Goal: Information Seeking & Learning: Learn about a topic

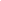
scroll to position [319, 0]
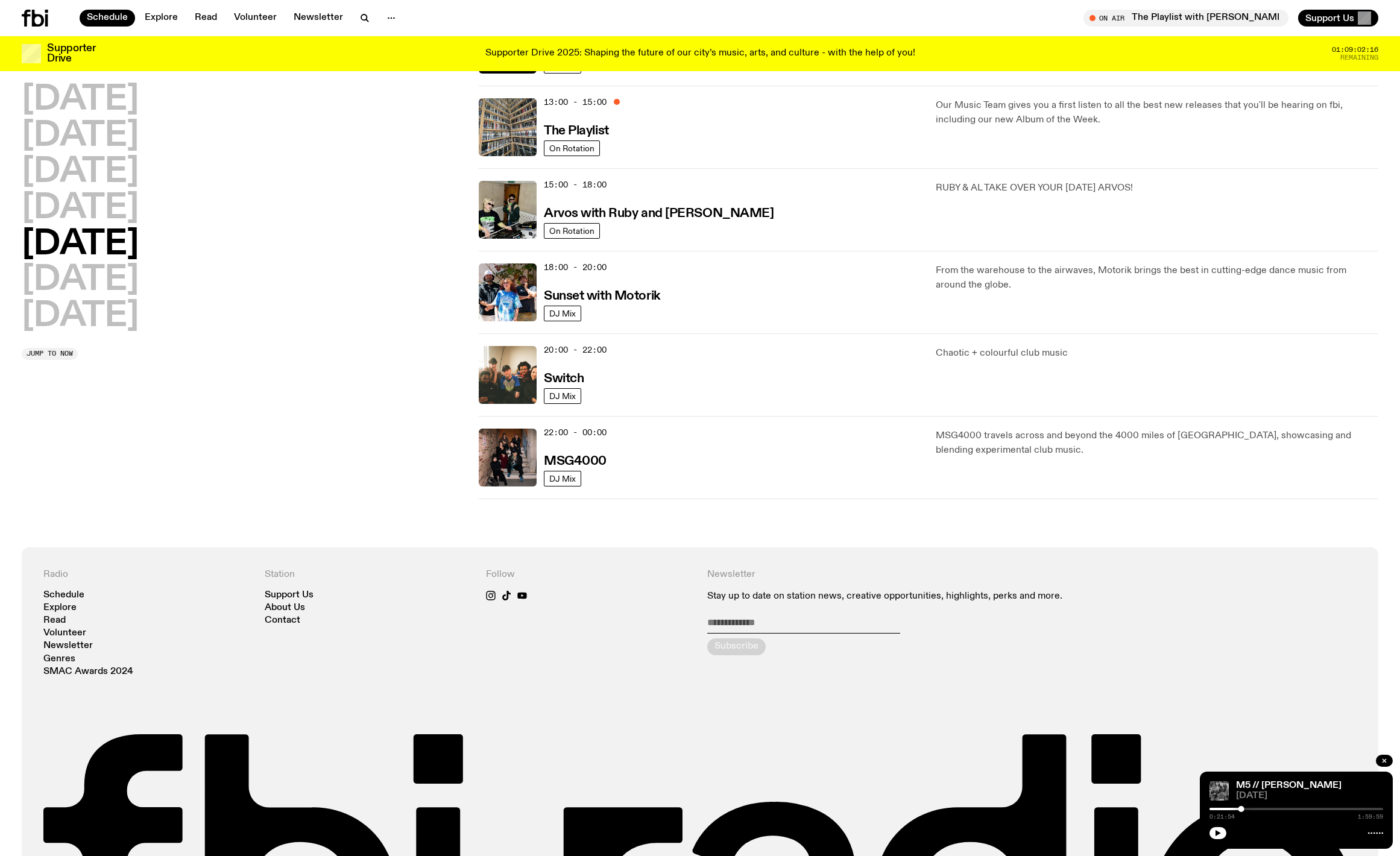
scroll to position [407, 0]
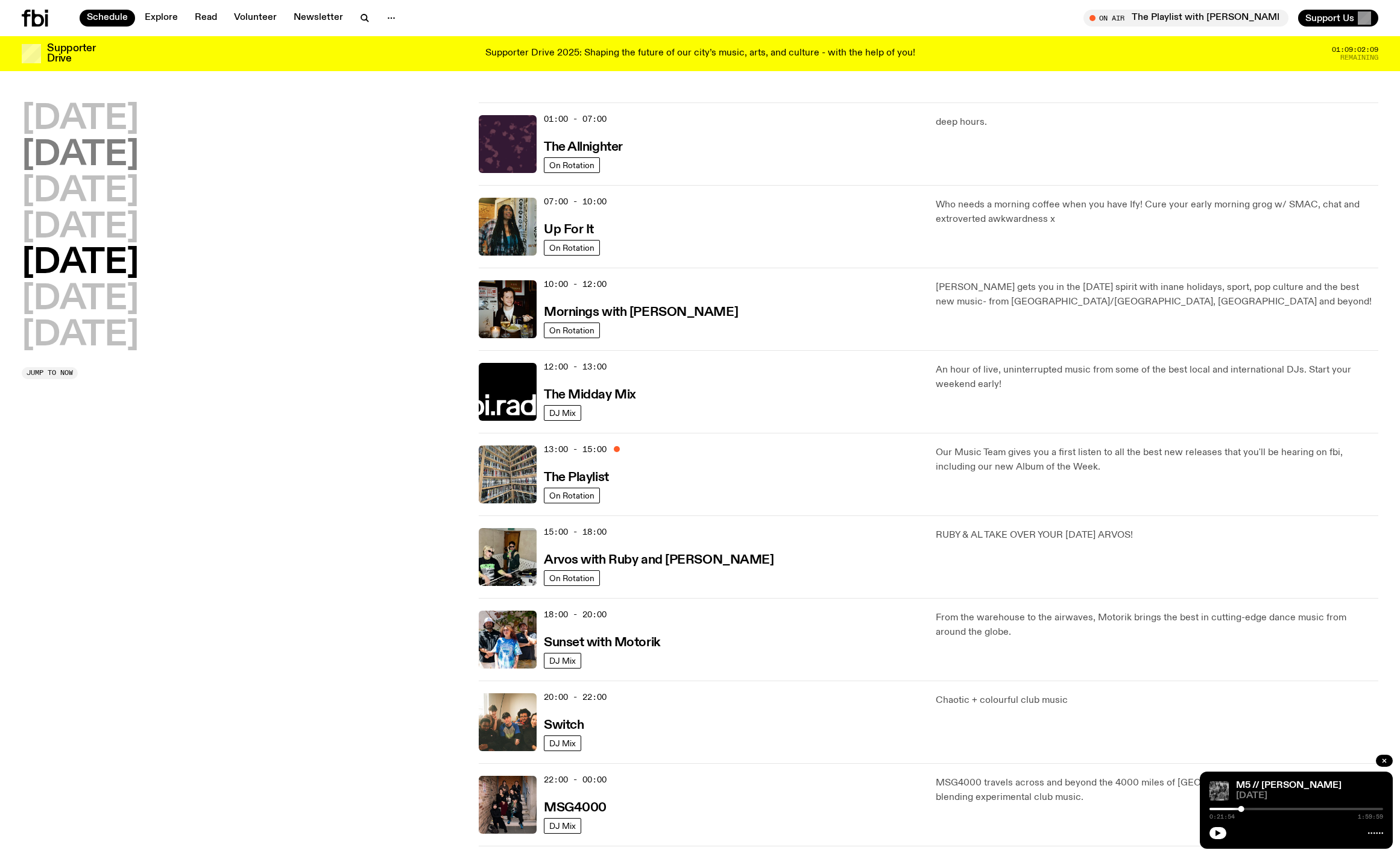
click at [105, 145] on h2 "[DATE]" at bounding box center [80, 156] width 117 height 34
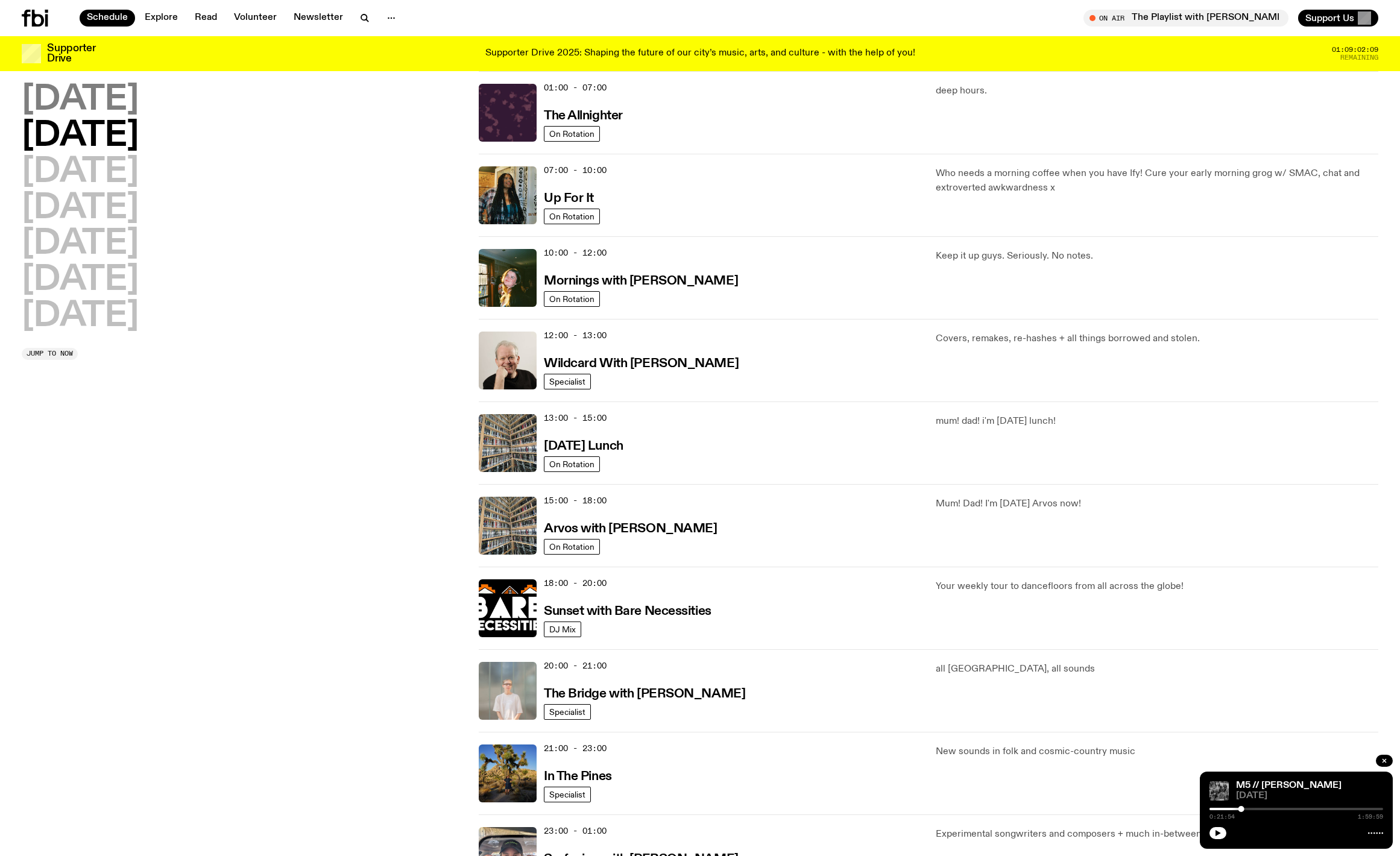
click at [105, 108] on h2 "Monday" at bounding box center [80, 100] width 117 height 34
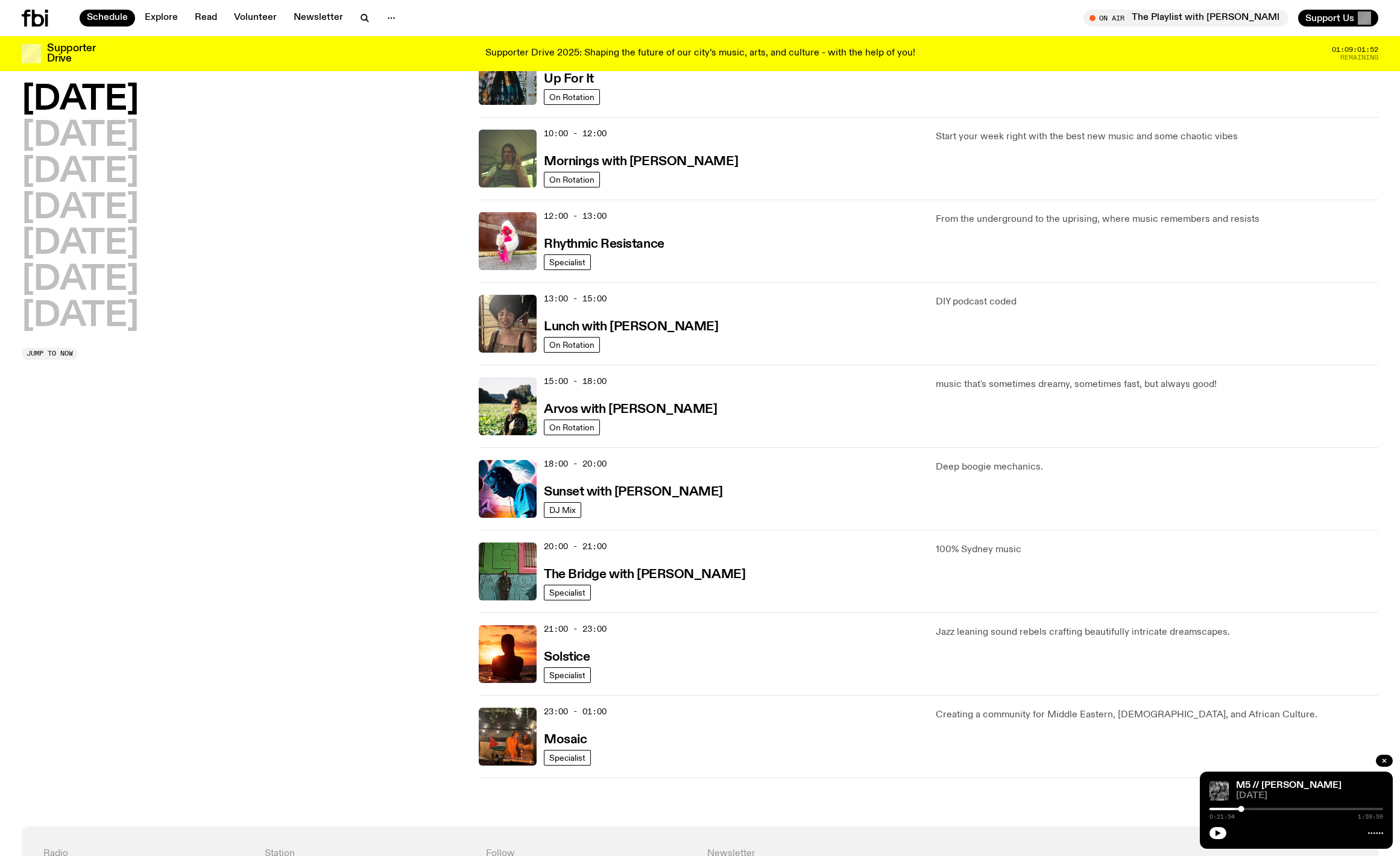
scroll to position [148, 0]
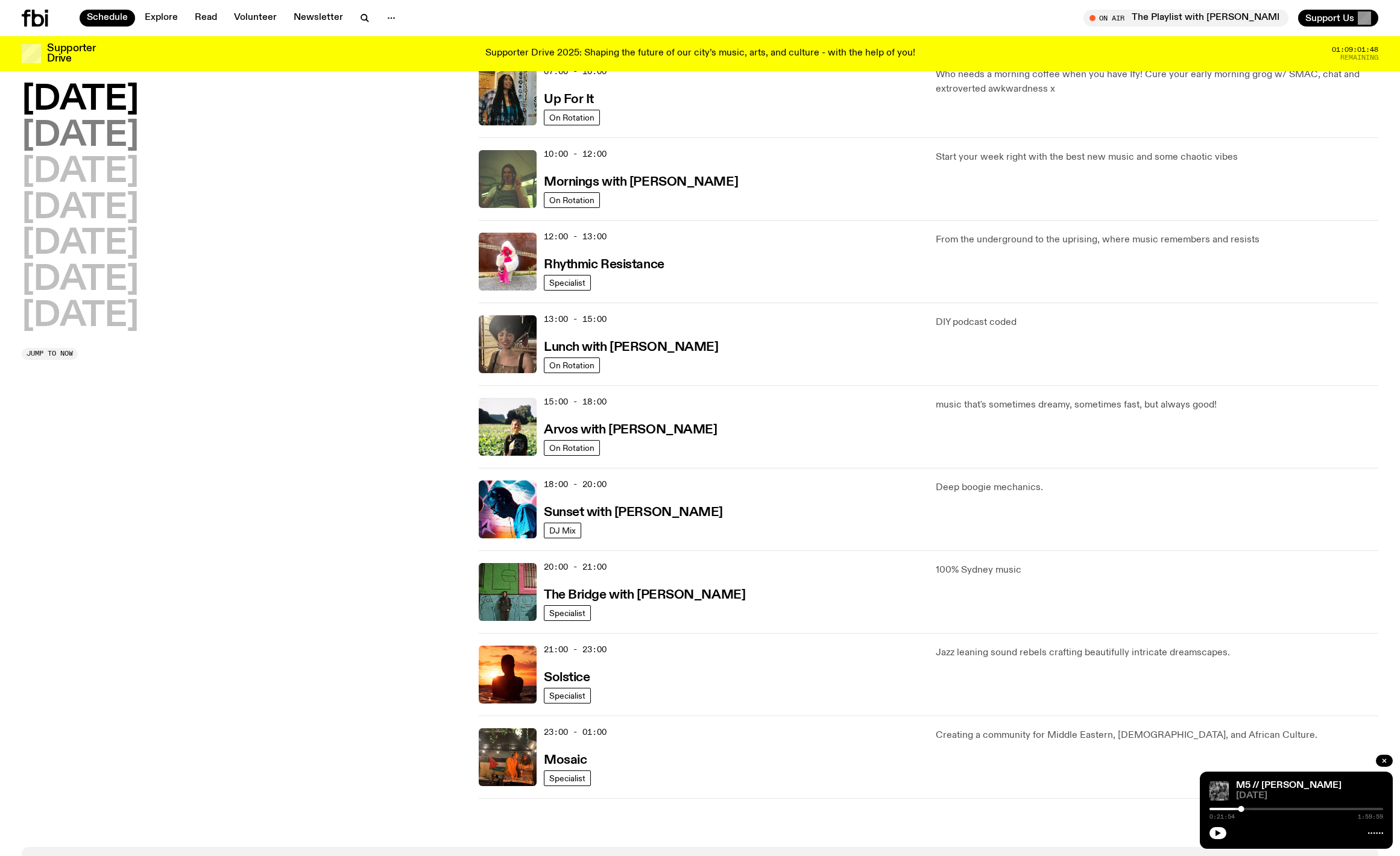
click at [117, 139] on h2 "Tuesday" at bounding box center [80, 137] width 117 height 34
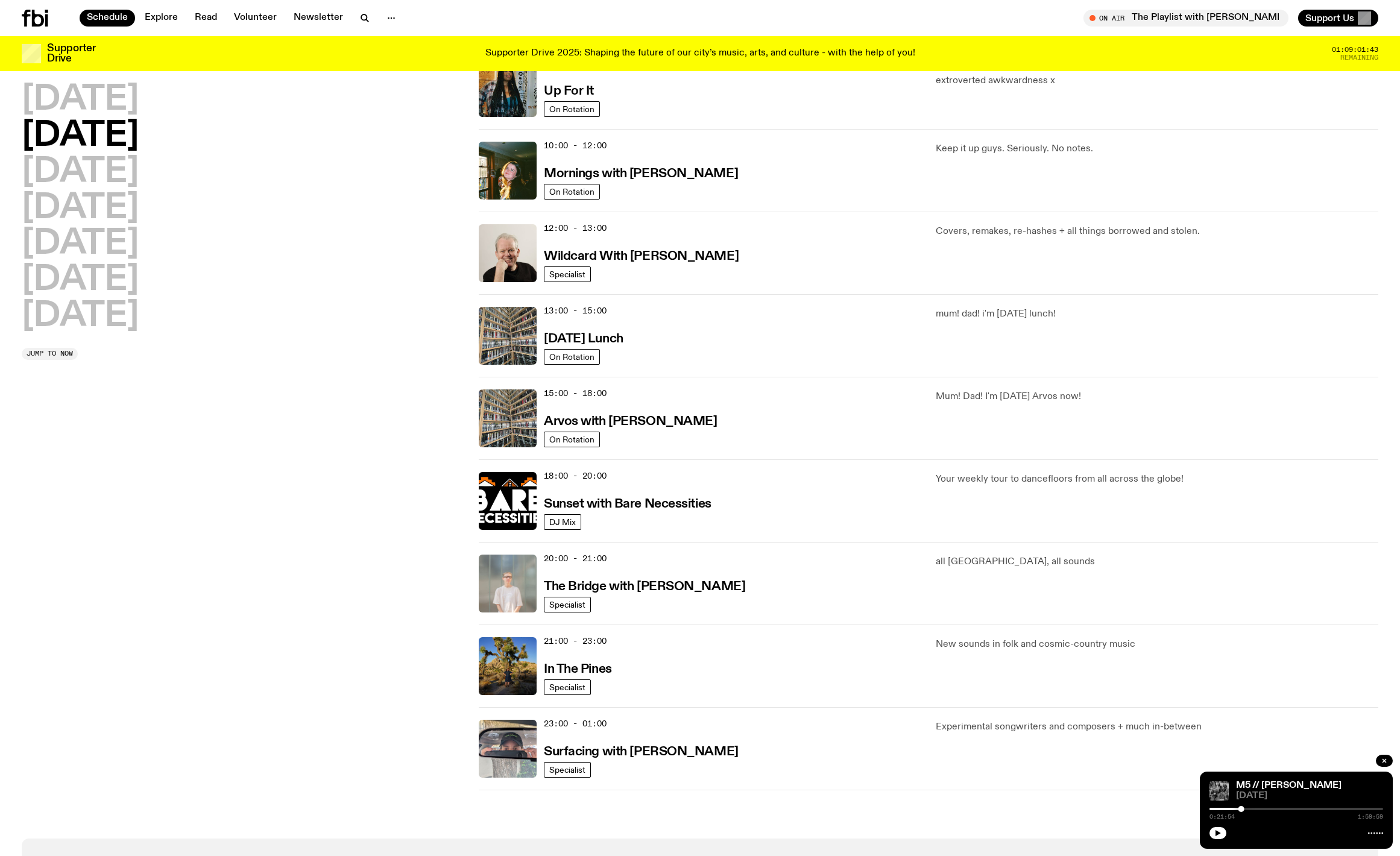
scroll to position [144, 0]
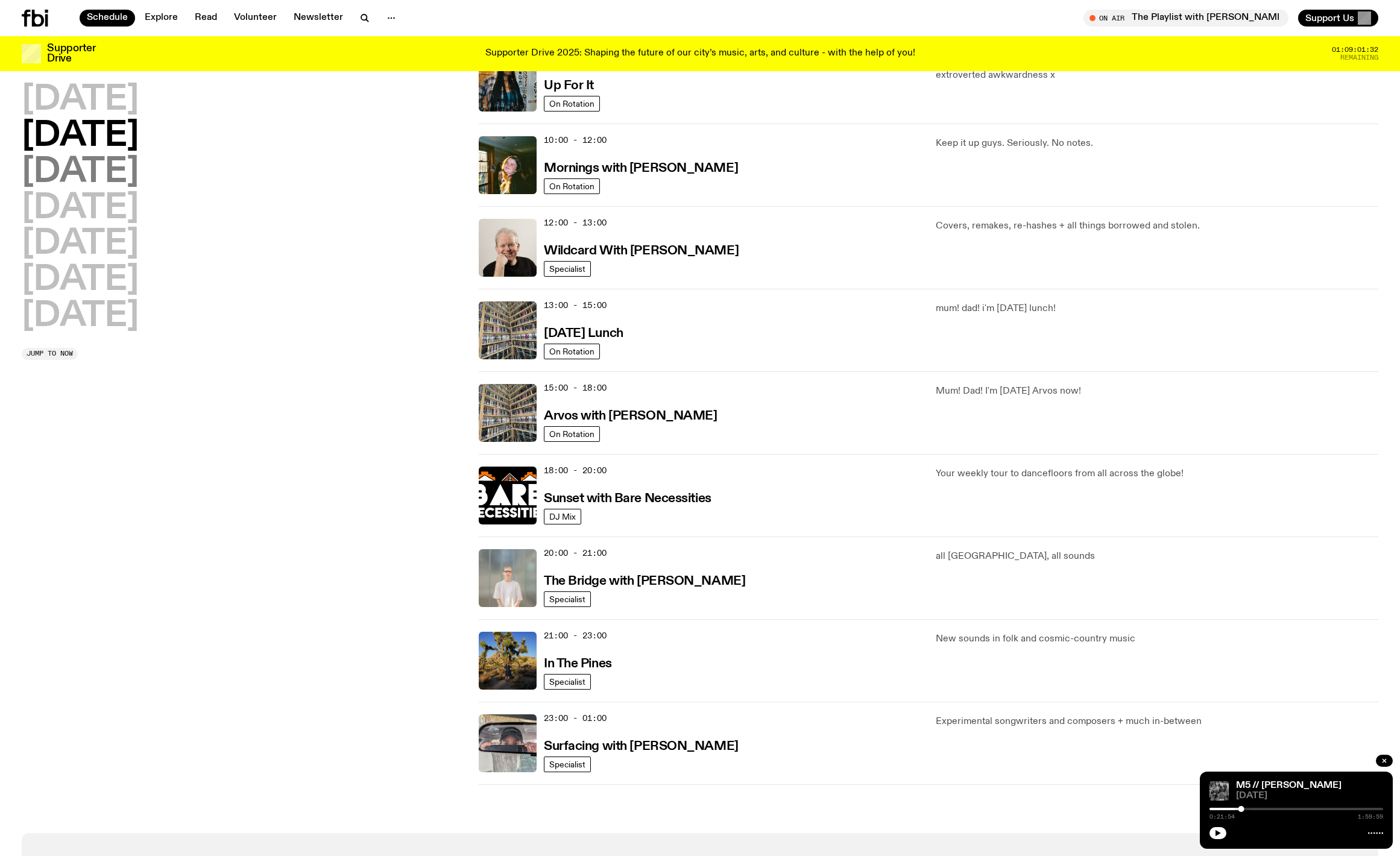
click at [111, 171] on h2 "Wednesday" at bounding box center [80, 173] width 117 height 34
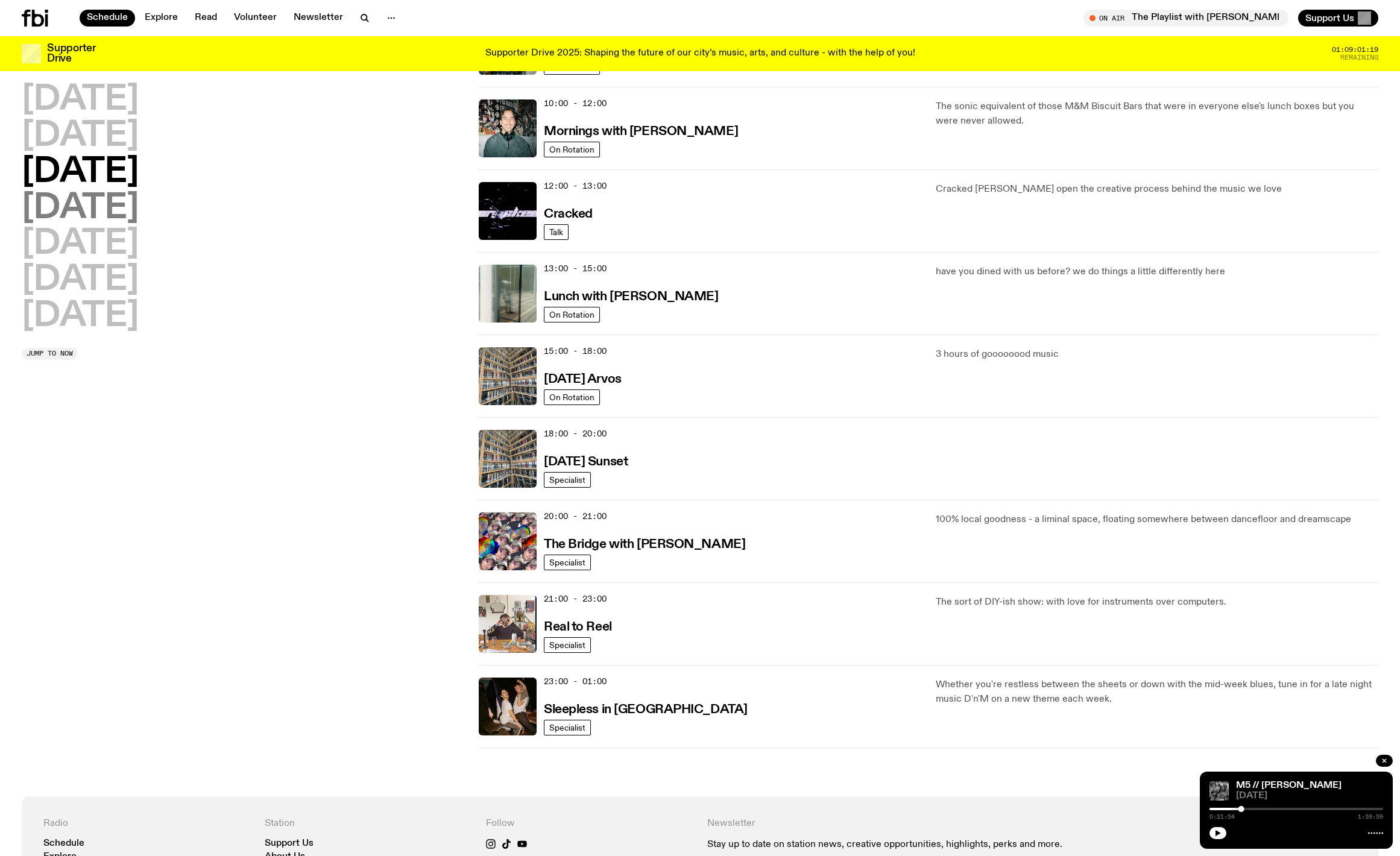
scroll to position [182, 0]
click at [89, 197] on h2 "Thursday" at bounding box center [80, 209] width 117 height 34
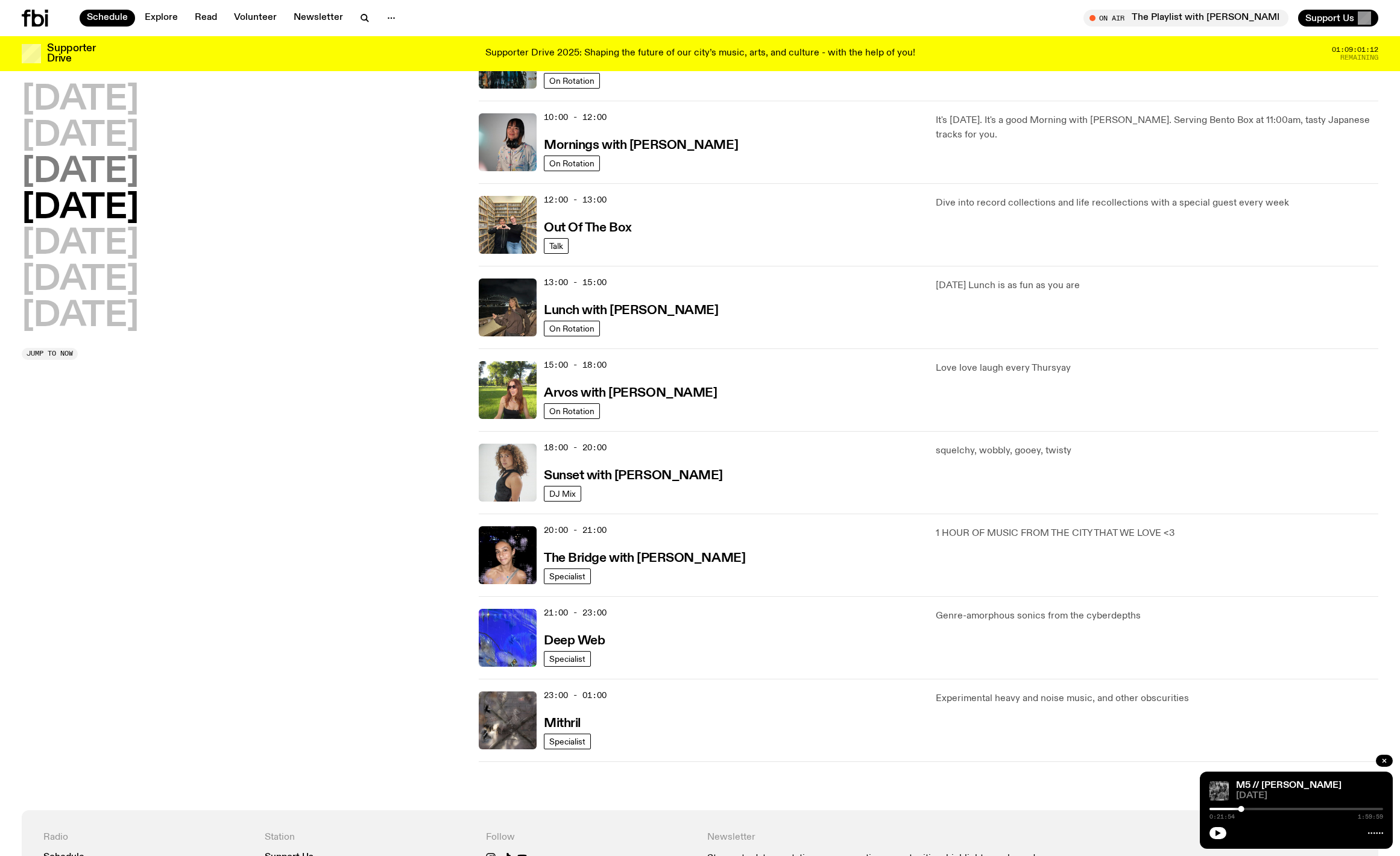
scroll to position [170, 0]
click at [89, 238] on h2 "Friday" at bounding box center [80, 245] width 117 height 34
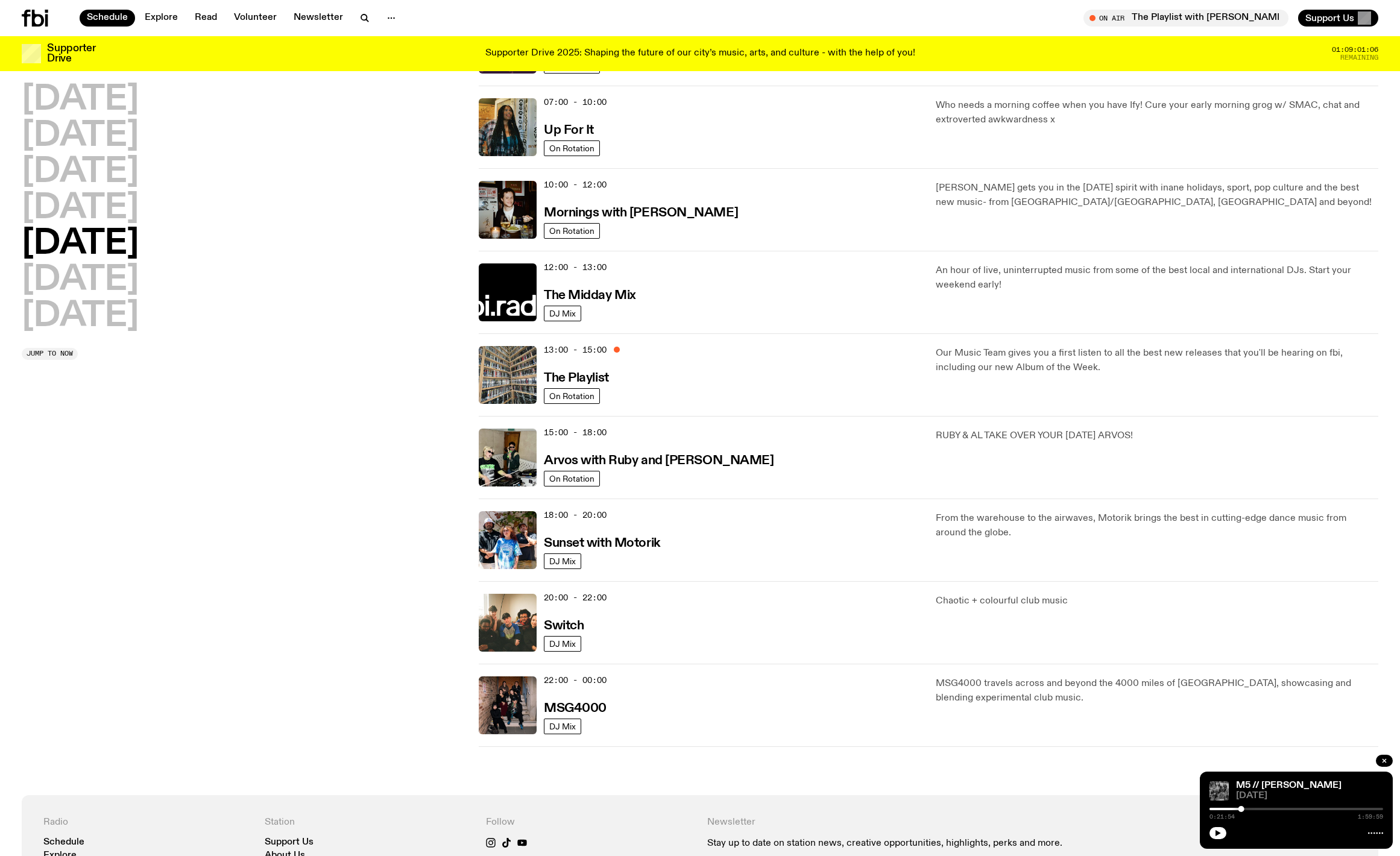
scroll to position [103, 0]
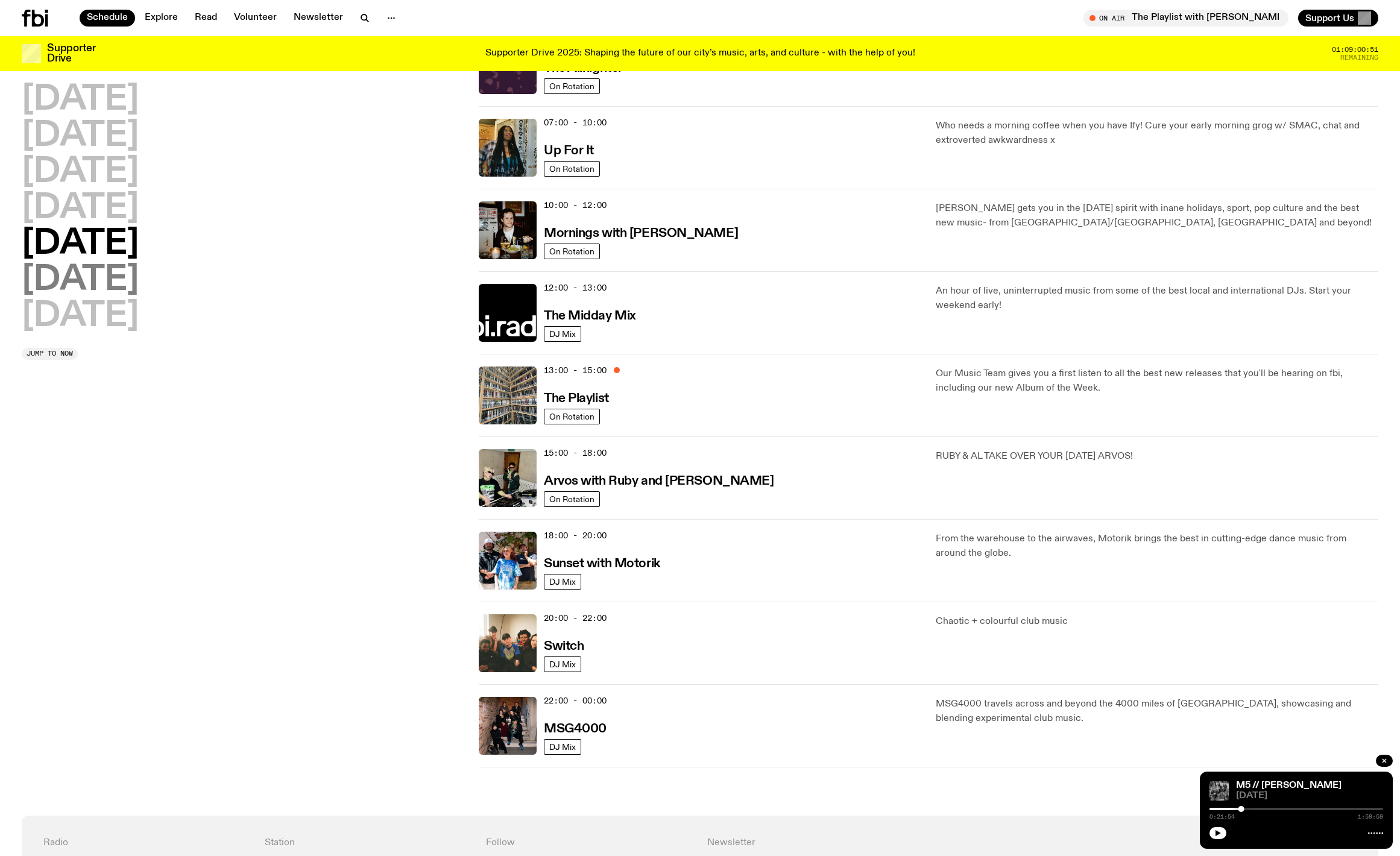
click at [89, 281] on h2 "Saturday" at bounding box center [80, 281] width 117 height 34
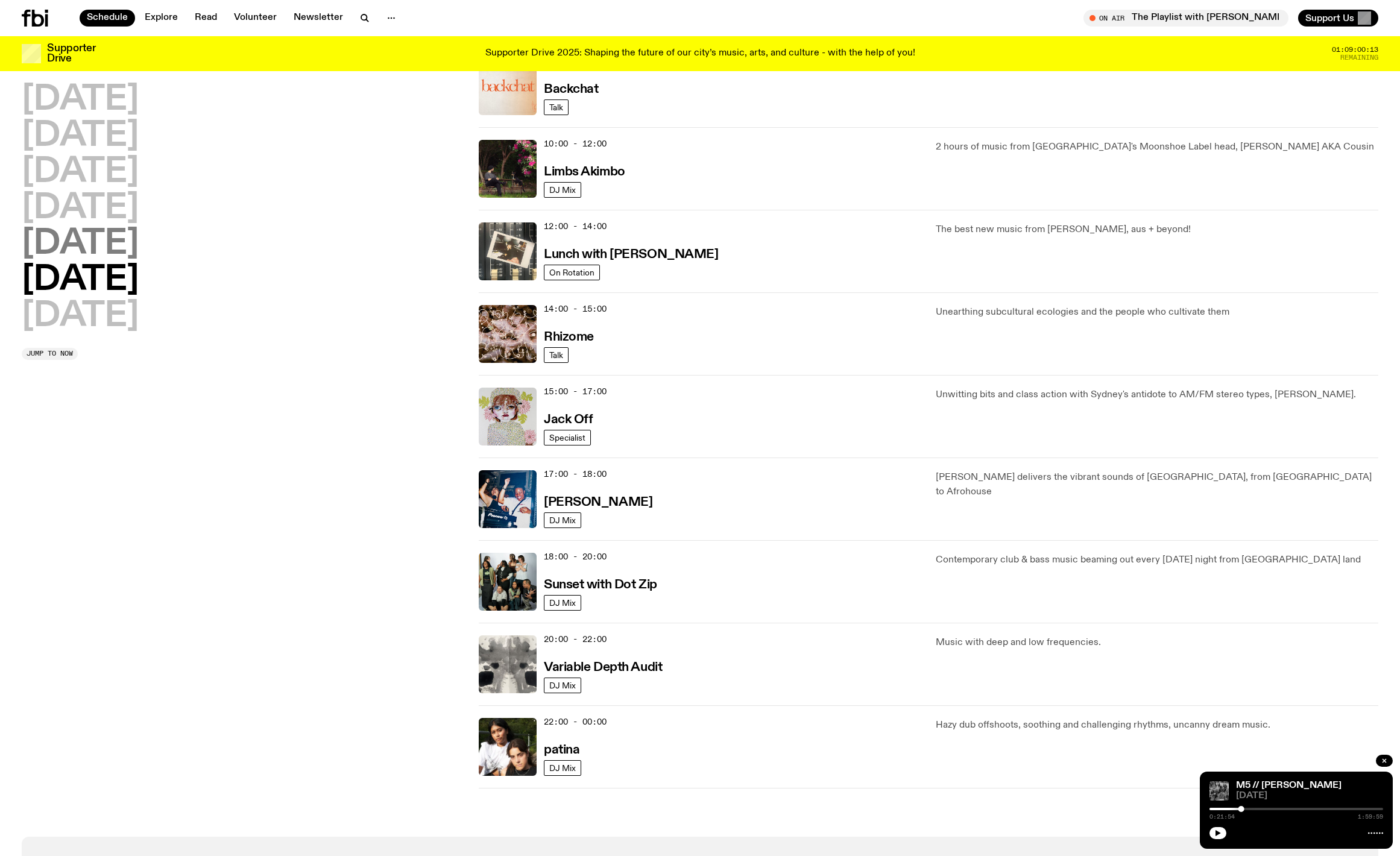
scroll to position [307, 0]
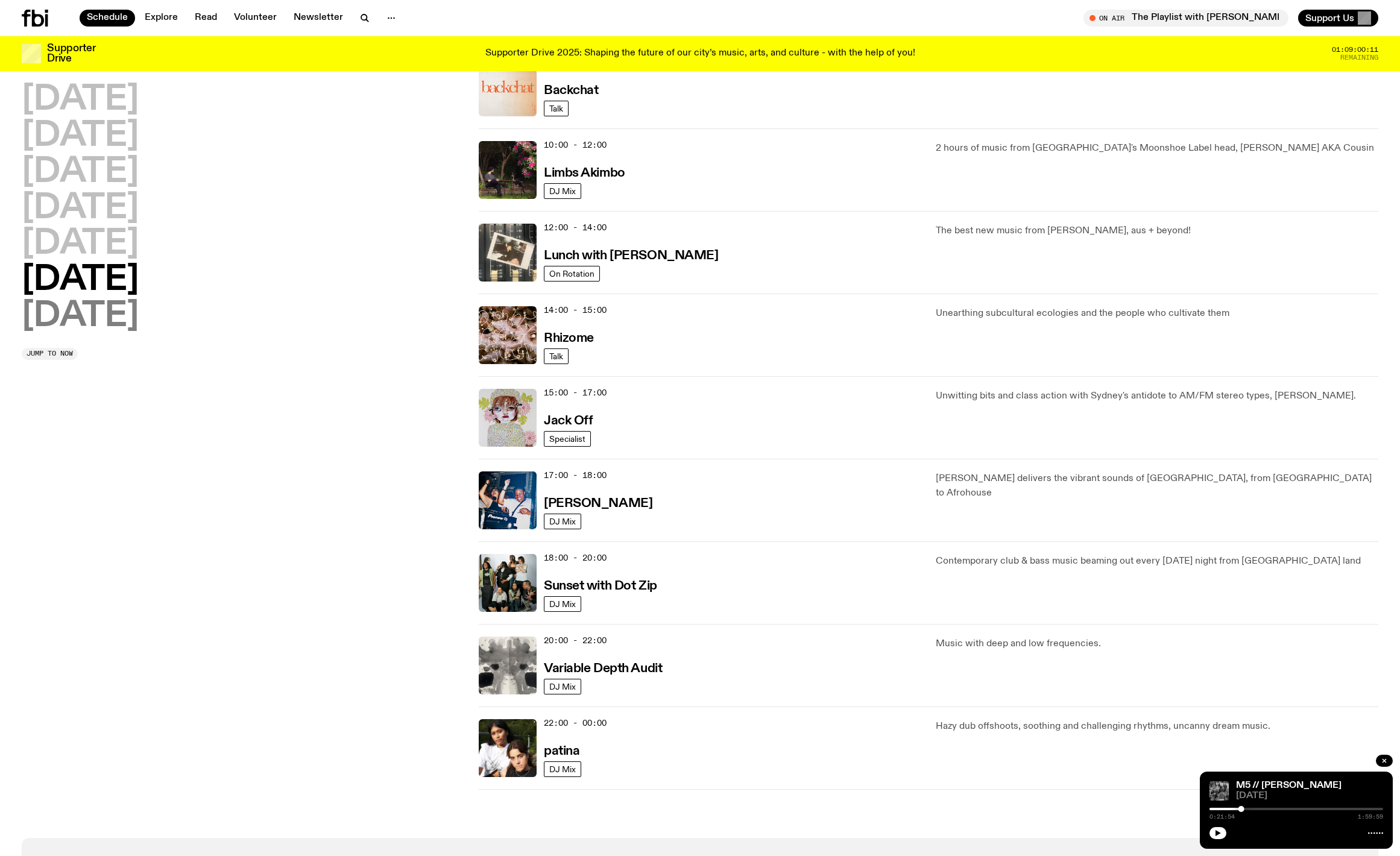
click at [98, 306] on h2 "Sunday" at bounding box center [80, 317] width 117 height 34
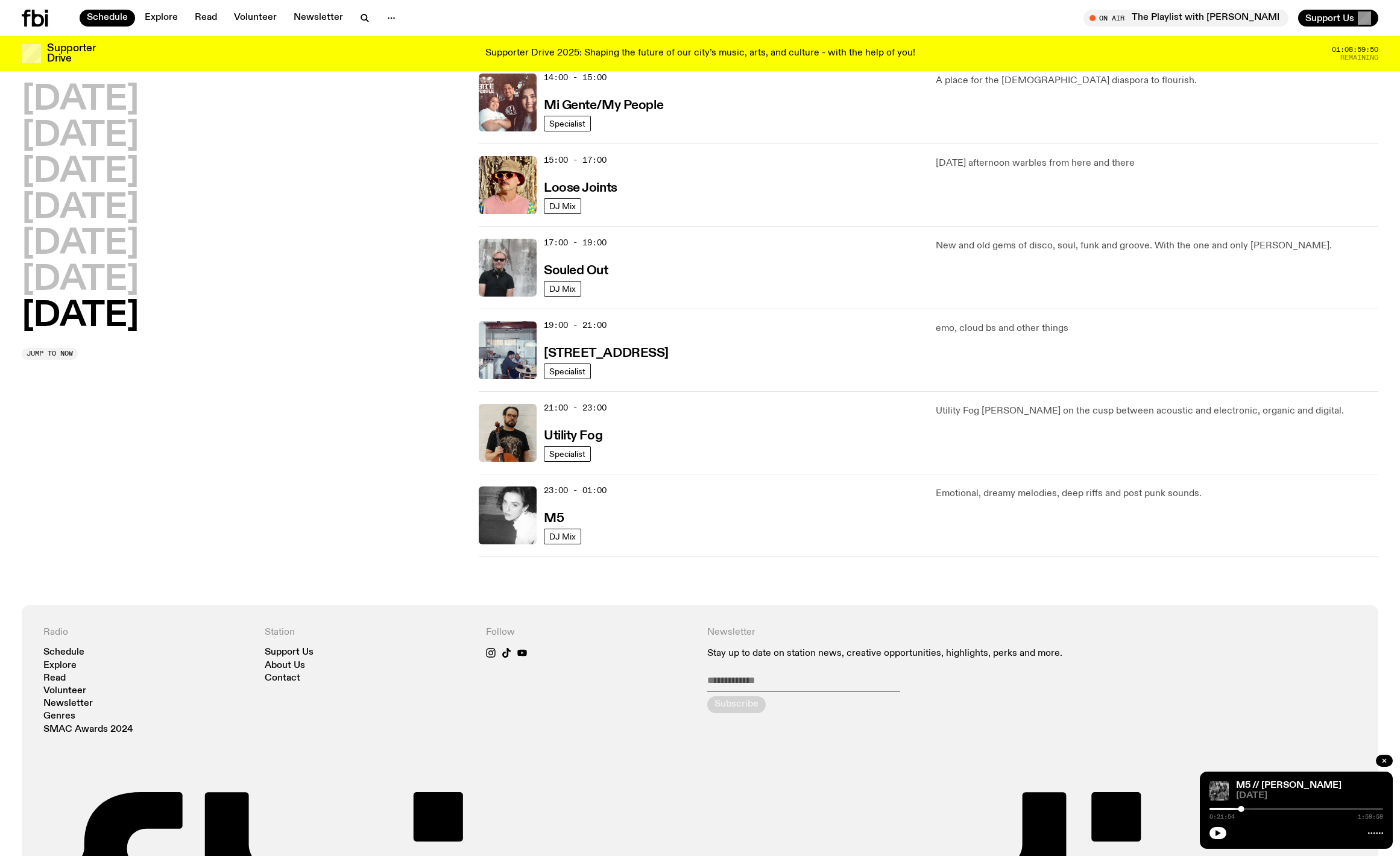
scroll to position [624, 0]
